Goal: Transaction & Acquisition: Purchase product/service

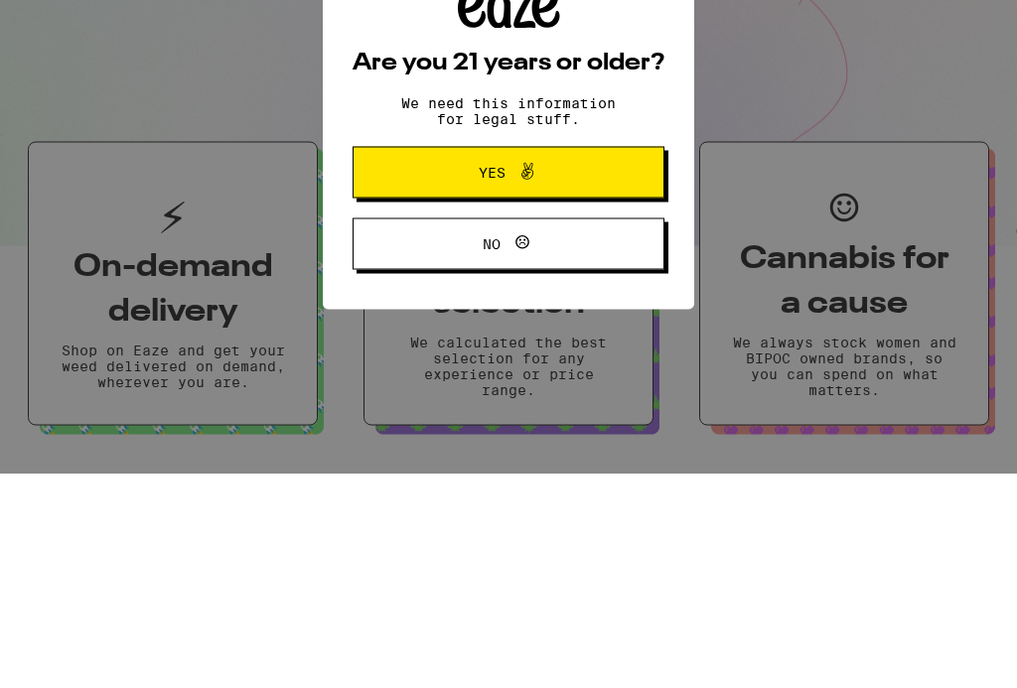
click at [517, 374] on icon at bounding box center [527, 386] width 24 height 24
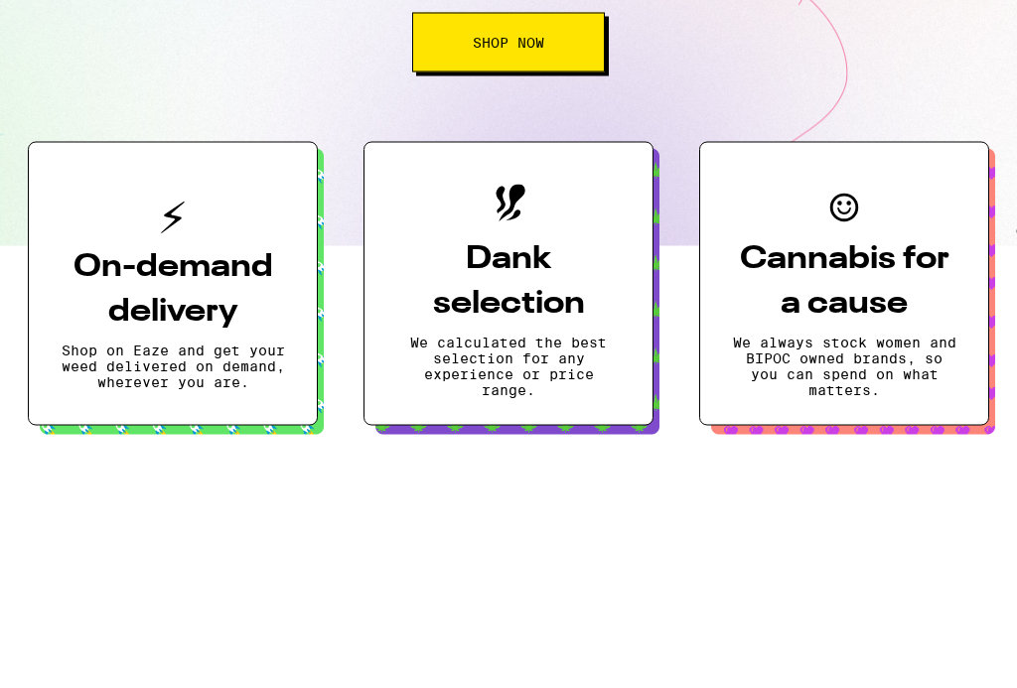
scroll to position [215, 0]
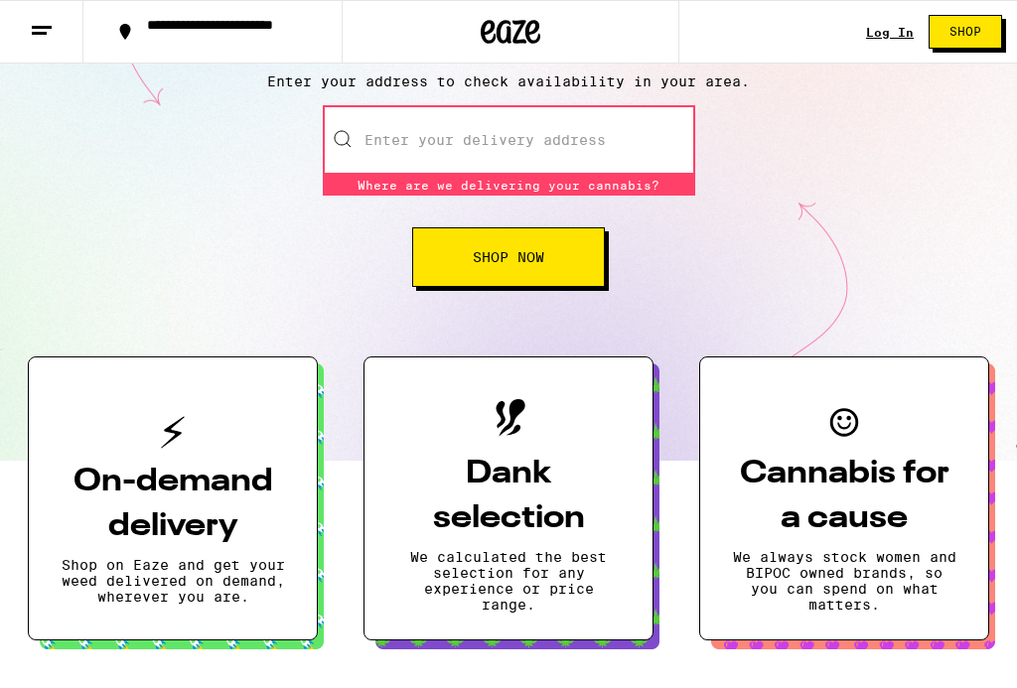
click at [388, 166] on input "Enter your delivery address" at bounding box center [509, 140] width 372 height 70
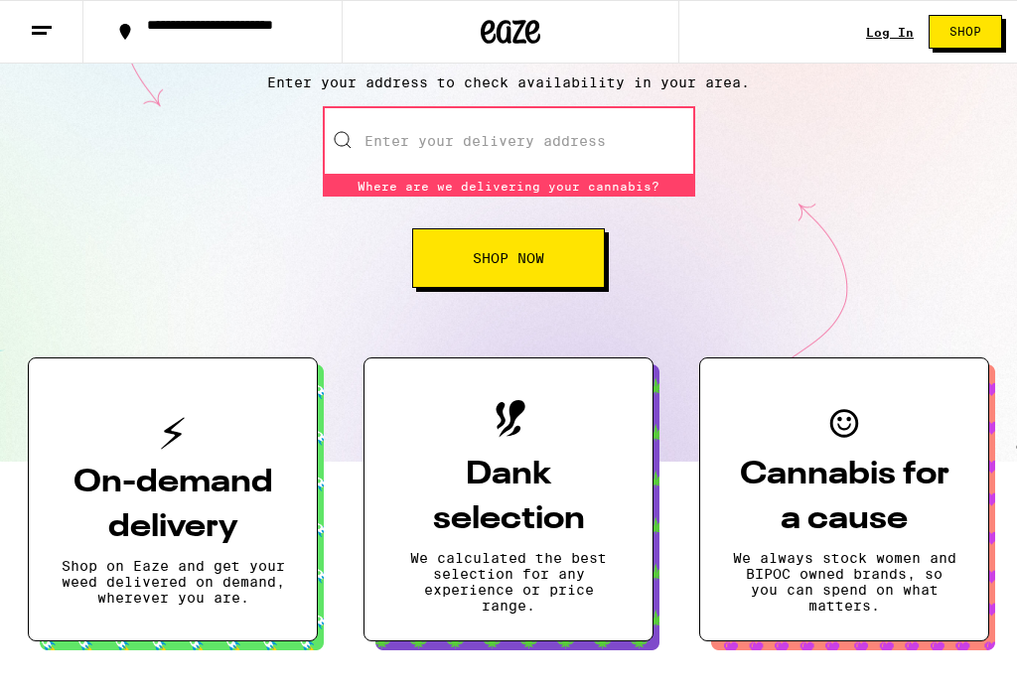
scroll to position [0, 0]
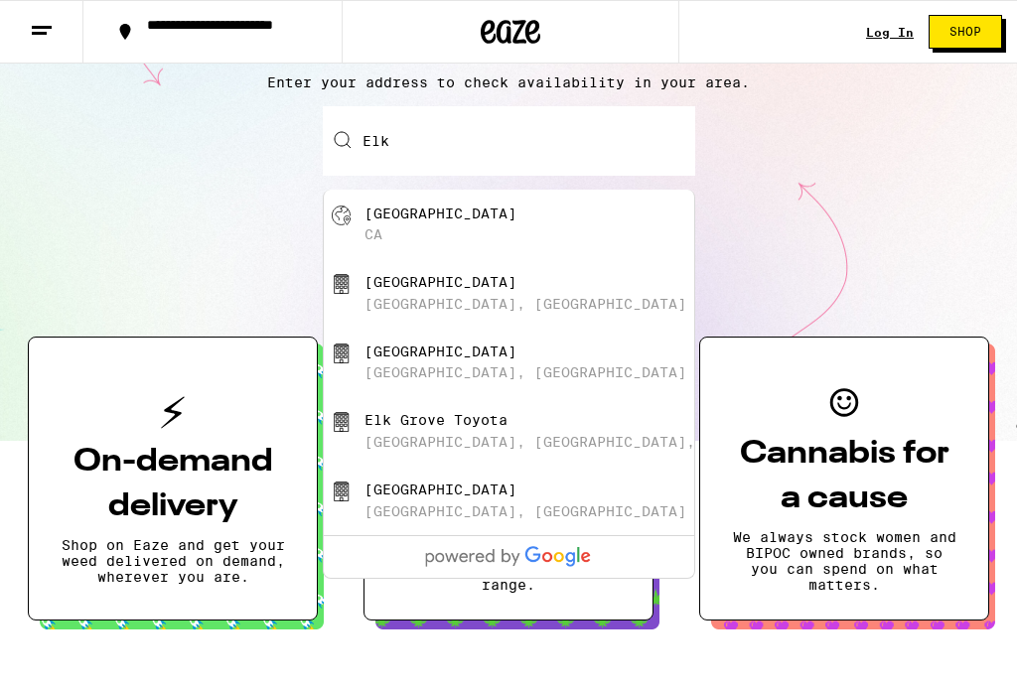
click at [525, 223] on div "[GEOGRAPHIC_DATA]" at bounding box center [541, 225] width 355 height 38
type input "[GEOGRAPHIC_DATA], [GEOGRAPHIC_DATA]"
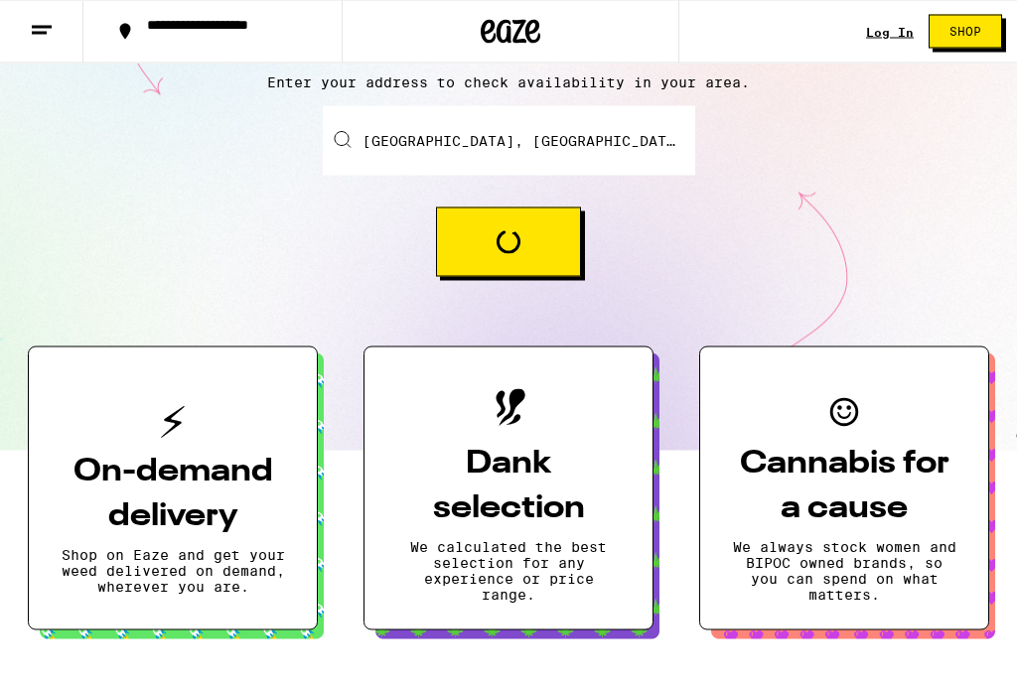
scroll to position [215, 0]
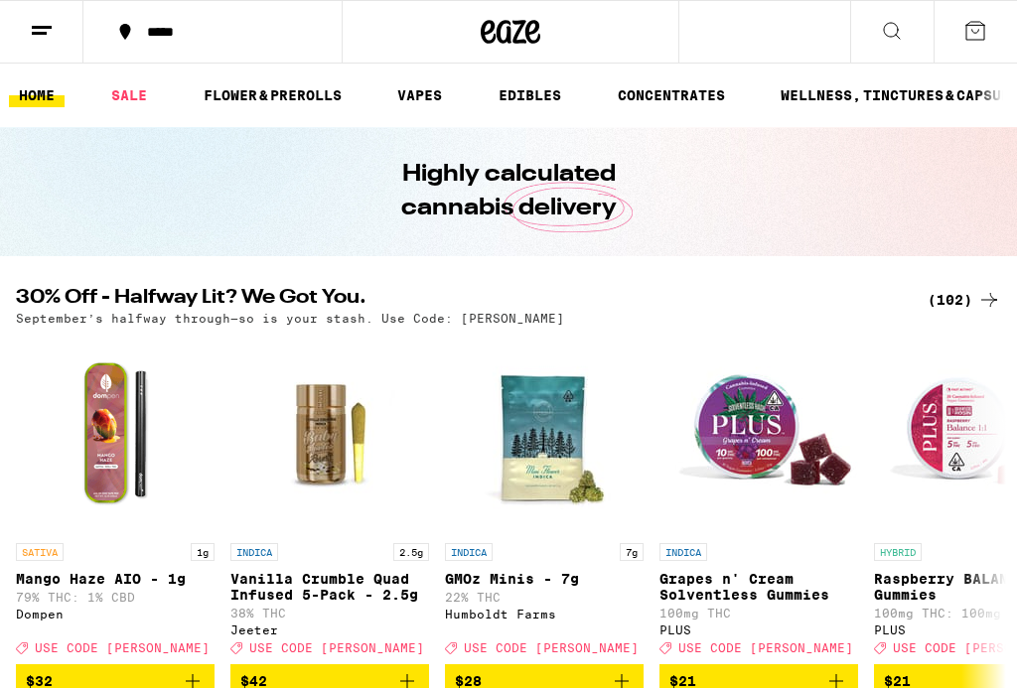
click at [901, 36] on icon at bounding box center [892, 31] width 24 height 24
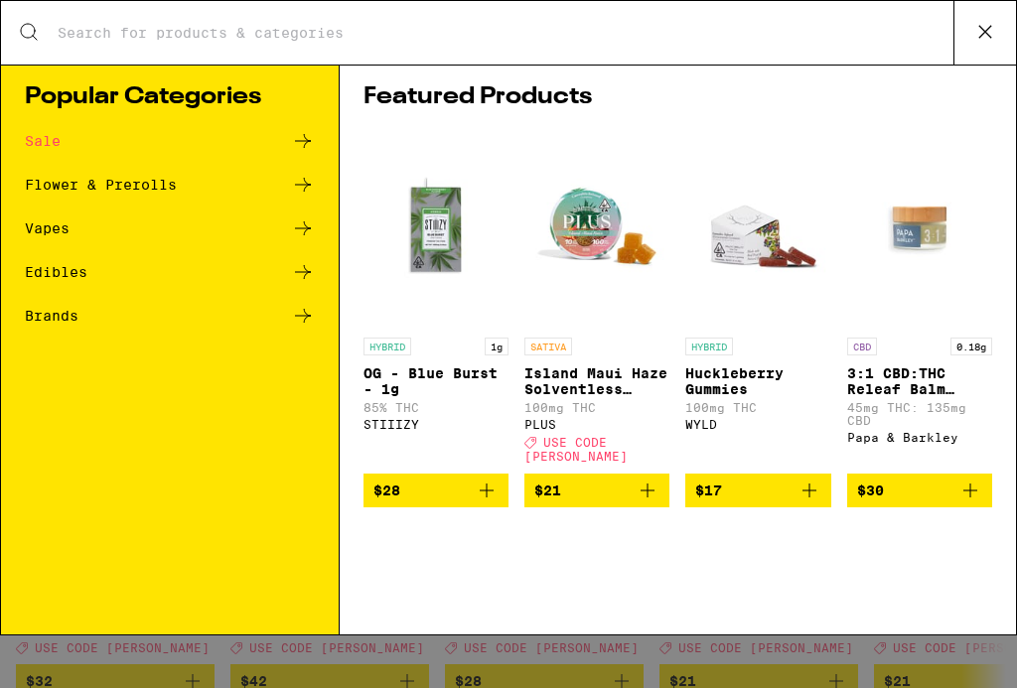
click at [892, 42] on input "Search for Products" at bounding box center [505, 33] width 897 height 18
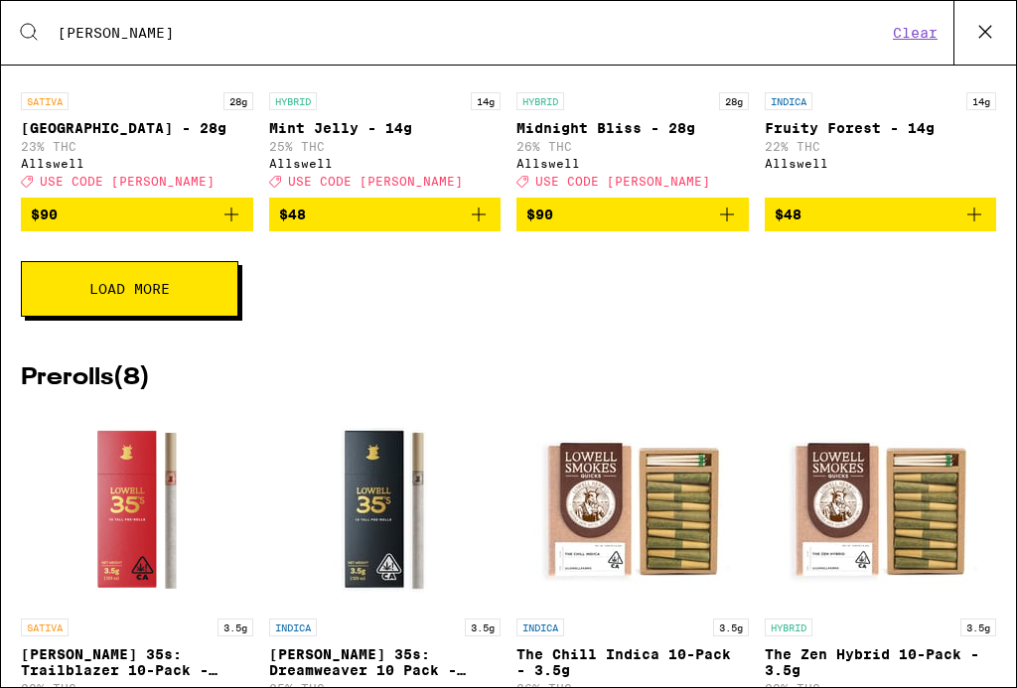
scroll to position [904, 0]
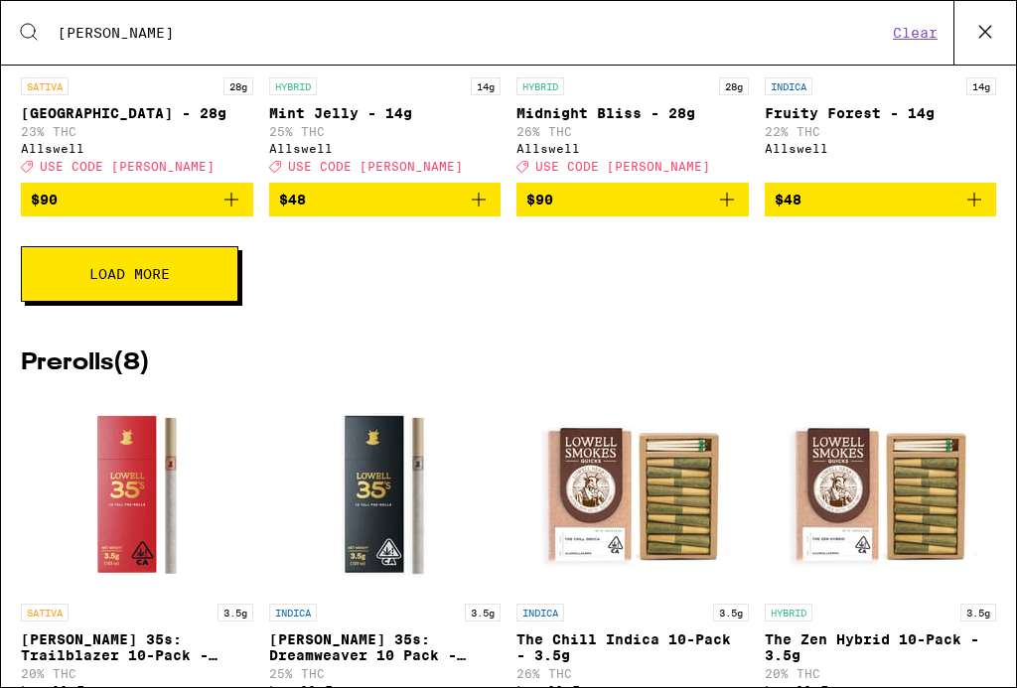
type input "[PERSON_NAME]"
click at [120, 281] on span "Load More" at bounding box center [129, 274] width 80 height 14
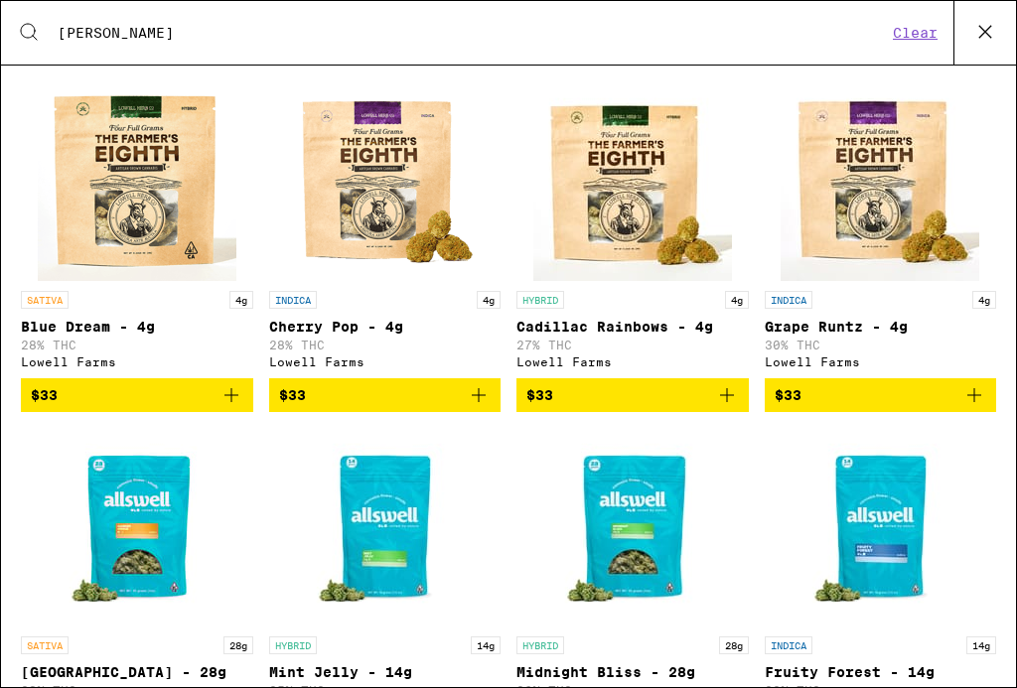
scroll to position [344, 0]
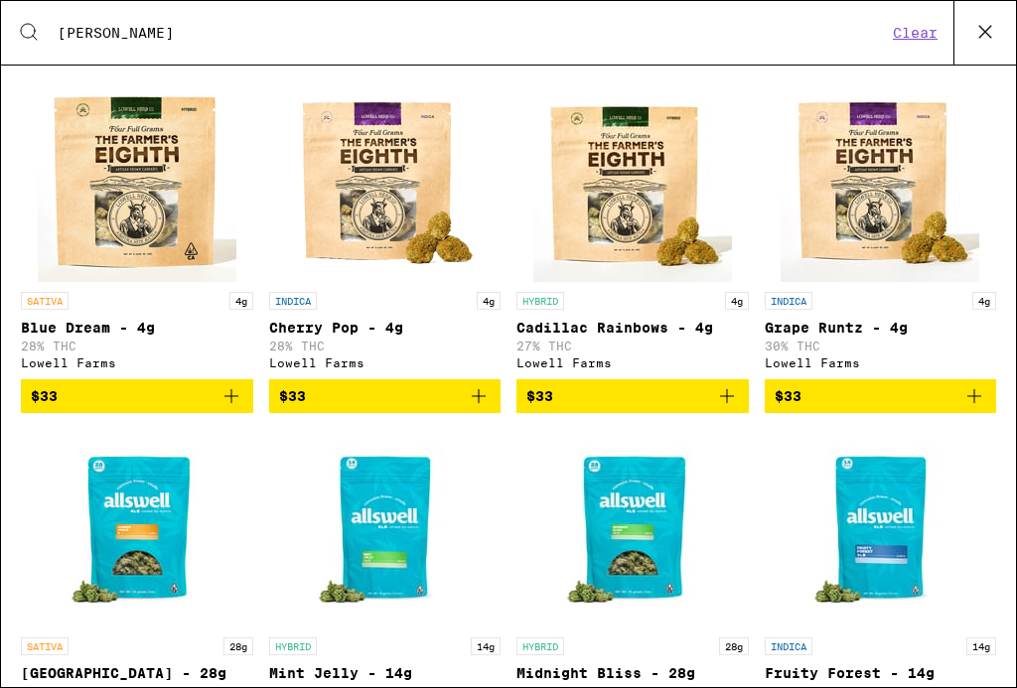
click at [74, 245] on img "Open page for Blue Dream - 4g from Lowell Farms" at bounding box center [137, 182] width 199 height 199
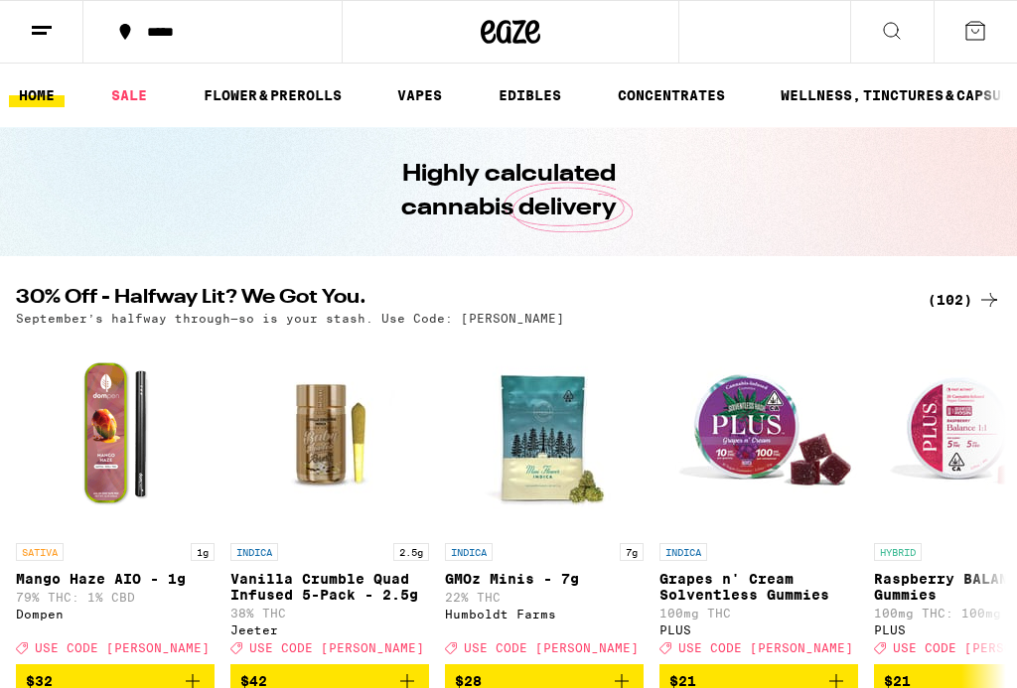
click at [919, 42] on button at bounding box center [891, 32] width 83 height 63
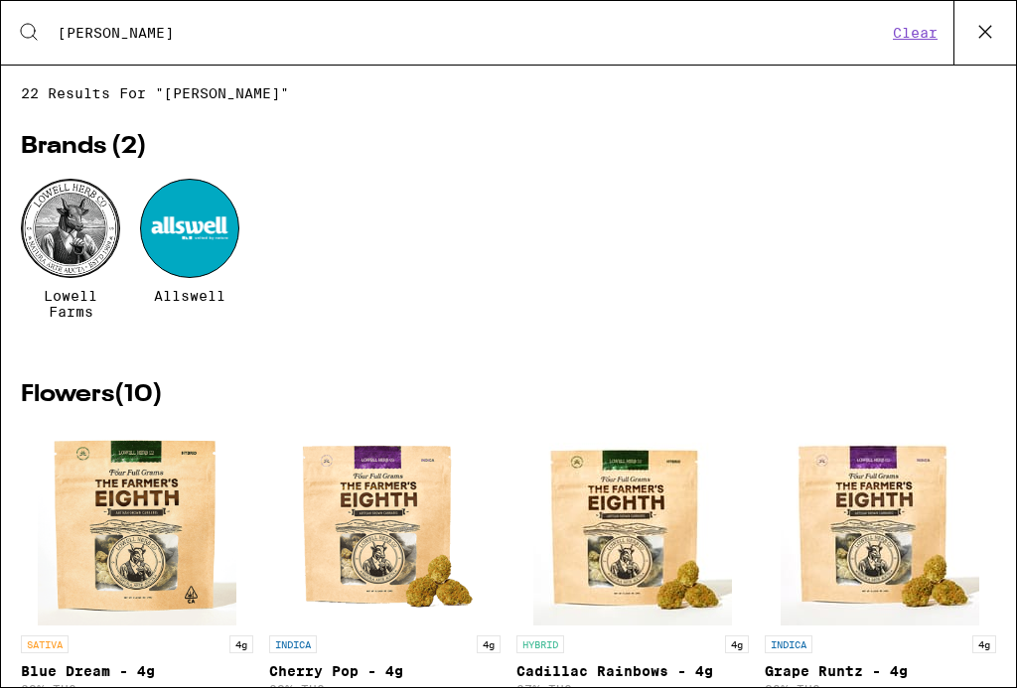
click at [74, 235] on div at bounding box center [70, 228] width 99 height 99
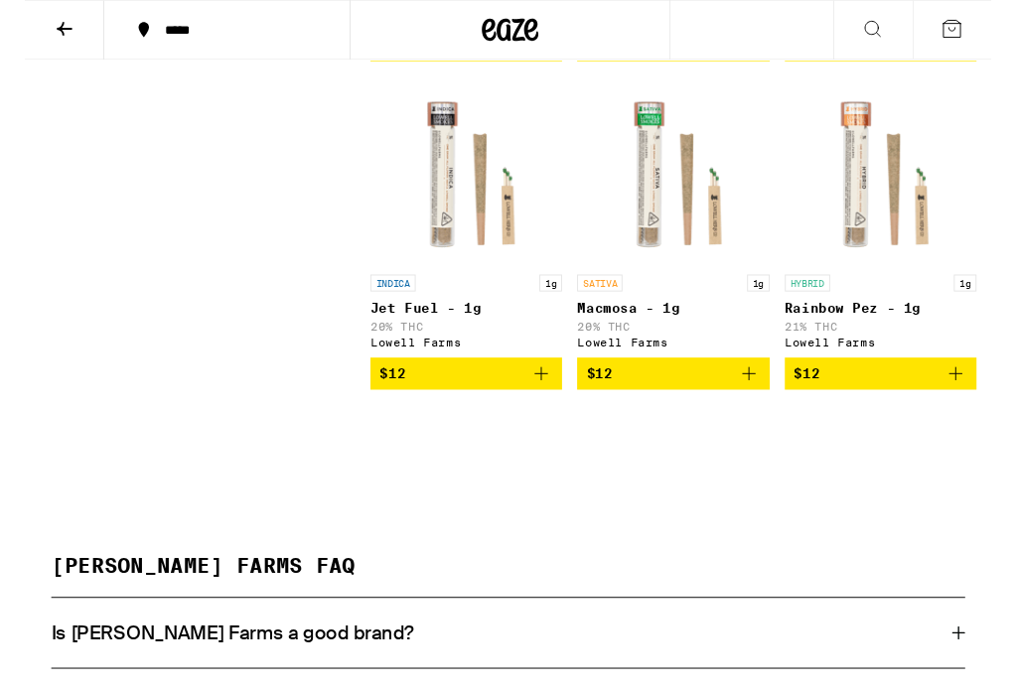
scroll to position [1574, 0]
